Goal: Task Accomplishment & Management: Use online tool/utility

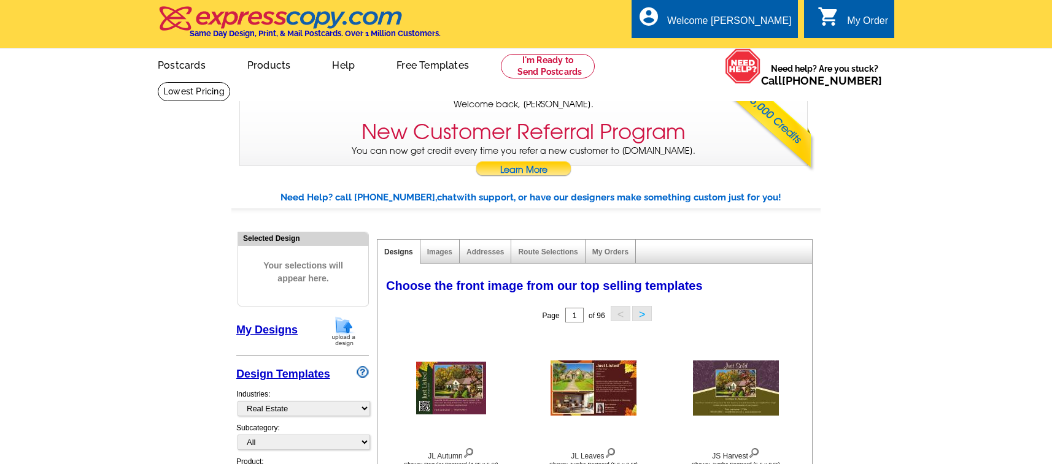
select select "785"
click at [272, 331] on link "My Designs" at bounding box center [266, 330] width 61 height 12
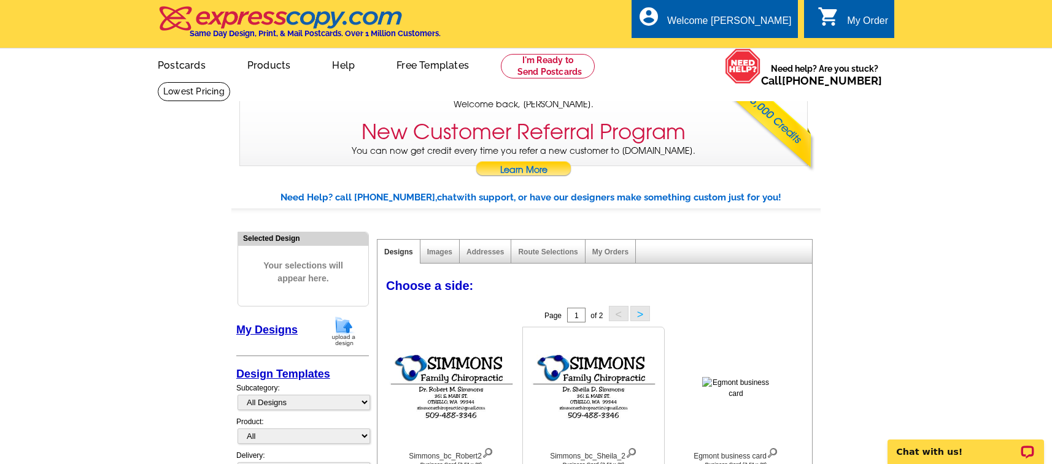
scroll to position [63, 0]
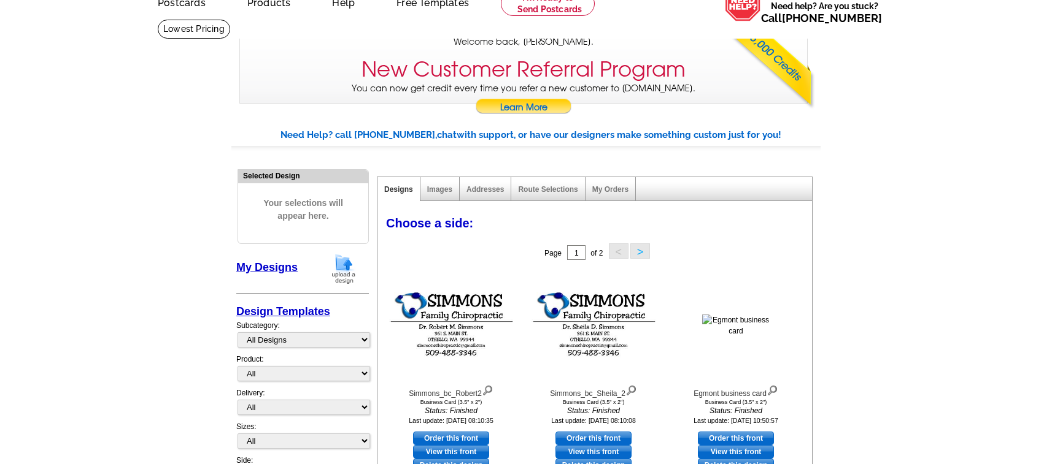
drag, startPoint x: 137, startPoint y: 320, endPoint x: 153, endPoint y: 318, distance: 16.1
drag, startPoint x: 409, startPoint y: 397, endPoint x: 455, endPoint y: 395, distance: 46.7
click at [455, 395] on div "Simmons_bc_Robert2" at bounding box center [450, 391] width 135 height 17
copy div "Simmons_bc_"
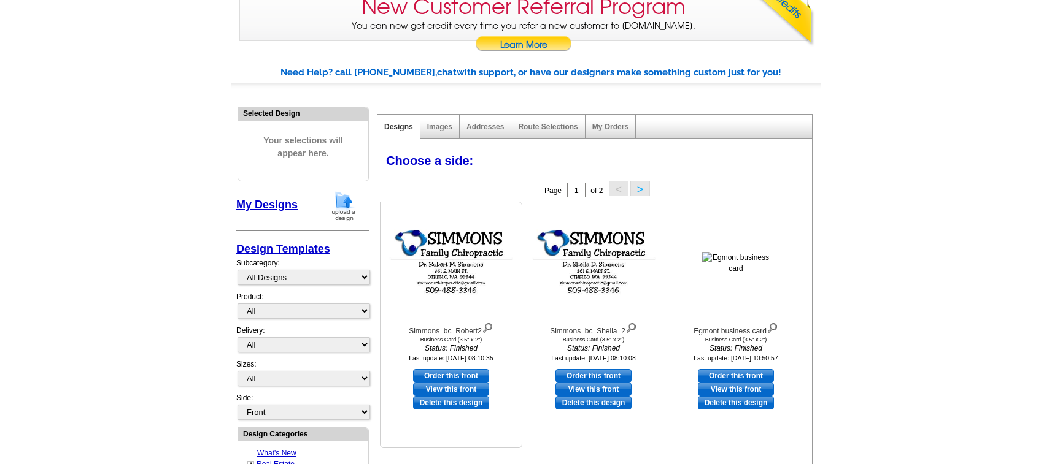
scroll to position [188, 0]
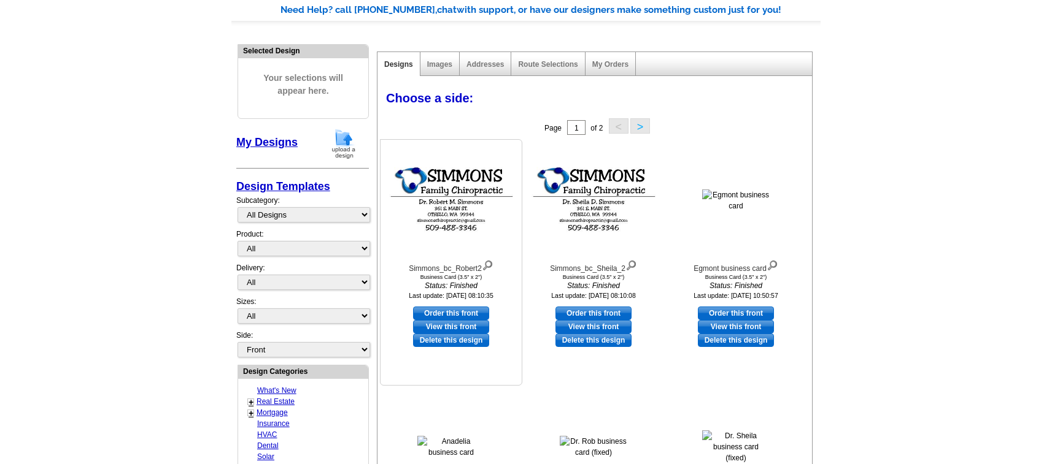
click at [462, 204] on img at bounding box center [450, 200] width 135 height 77
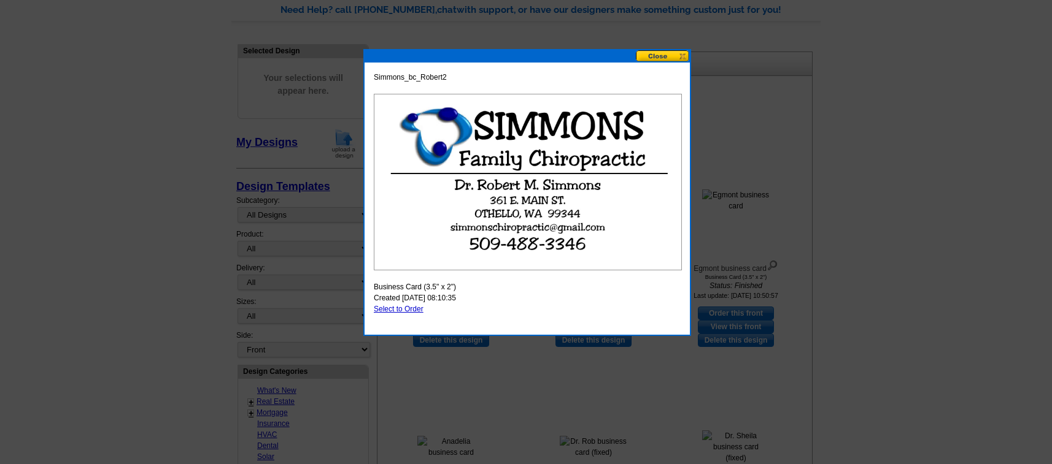
click at [654, 56] on button at bounding box center [663, 56] width 54 height 12
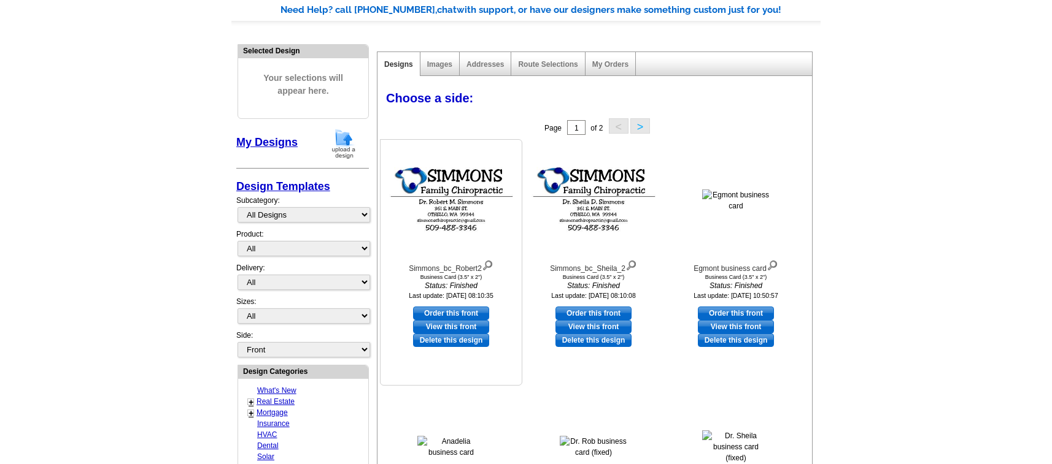
click at [466, 330] on link "View this front" at bounding box center [451, 326] width 76 height 13
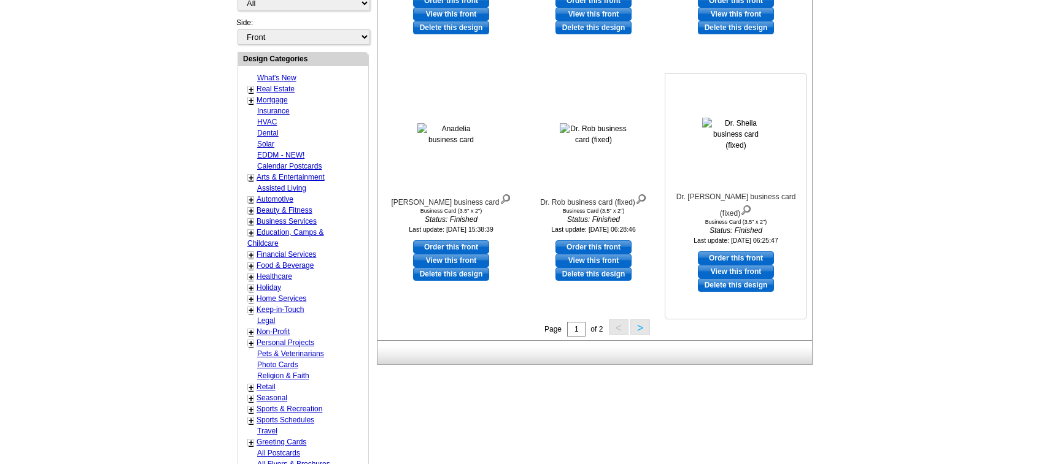
scroll to position [563, 0]
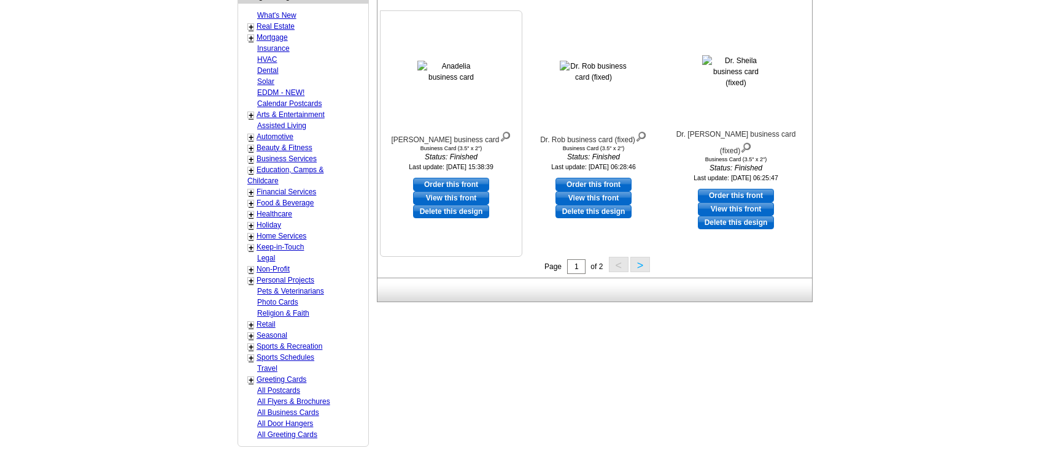
click at [461, 201] on link "View this front" at bounding box center [451, 197] width 76 height 13
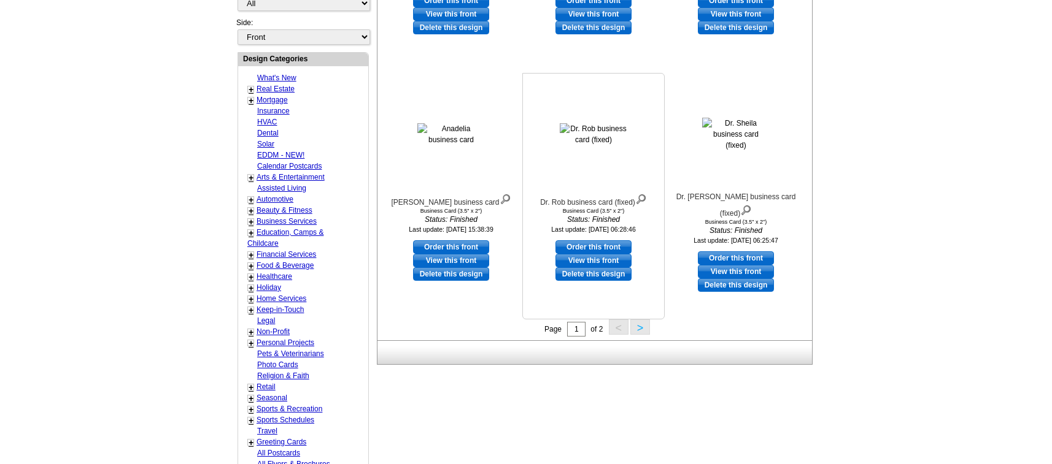
scroll to position [313, 0]
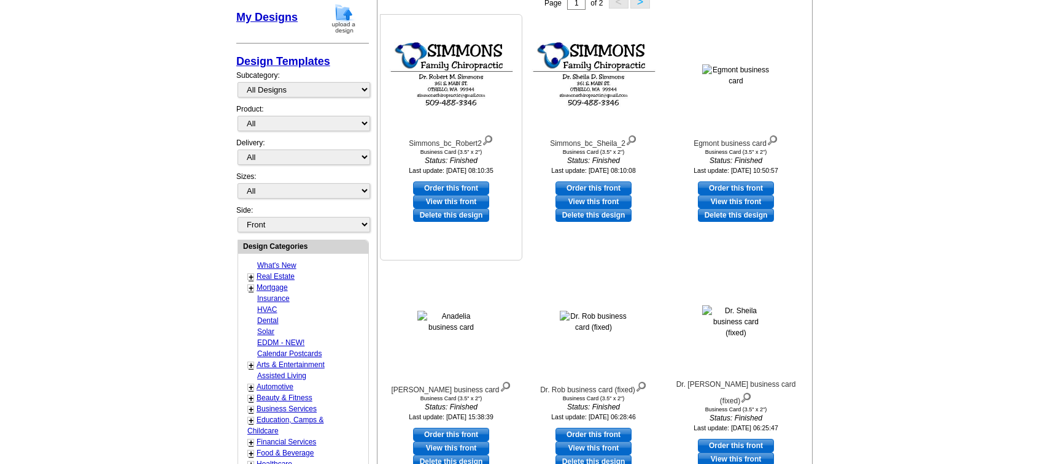
click at [453, 93] on img at bounding box center [450, 75] width 135 height 77
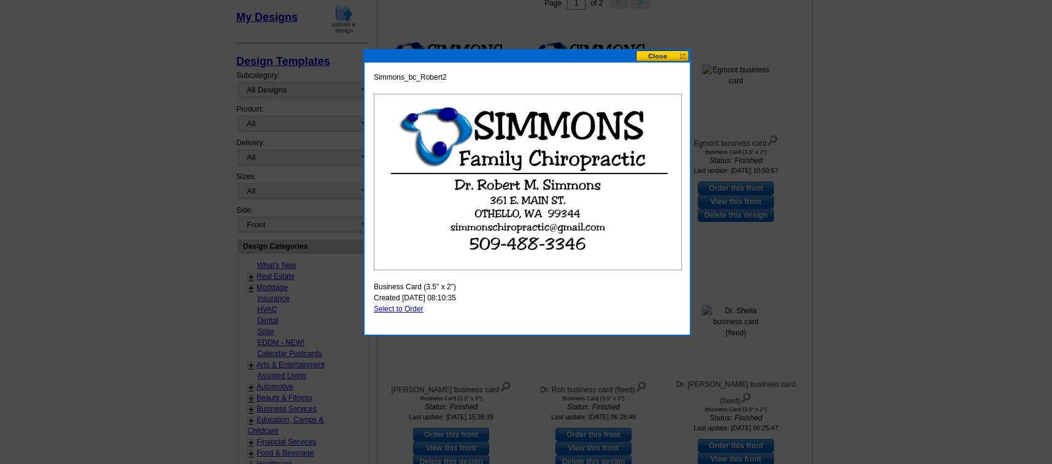
click at [668, 61] on button at bounding box center [663, 56] width 54 height 12
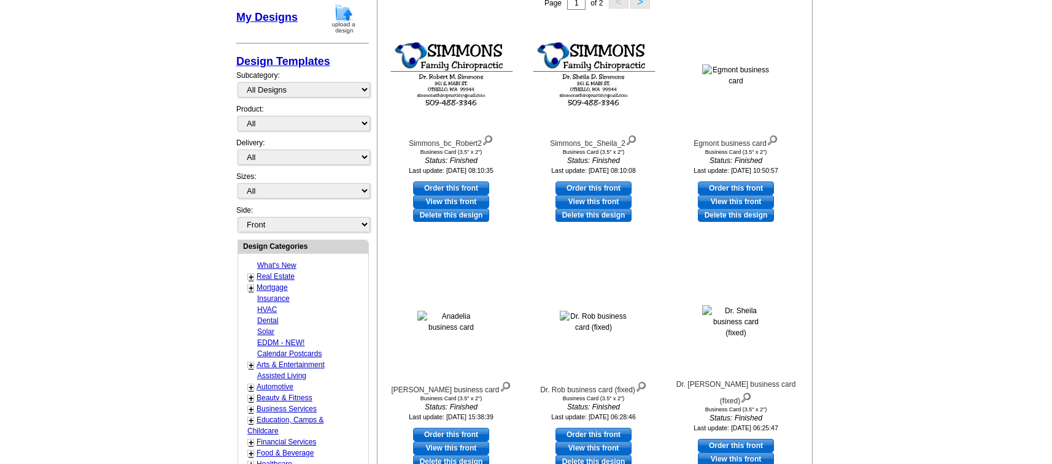
click at [181, 109] on main "Need Help? call [PHONE_NUMBER], chat with support, or have our designers make s…" at bounding box center [526, 295] width 1052 height 872
